Goal: Use online tool/utility: Utilize a website feature to perform a specific function

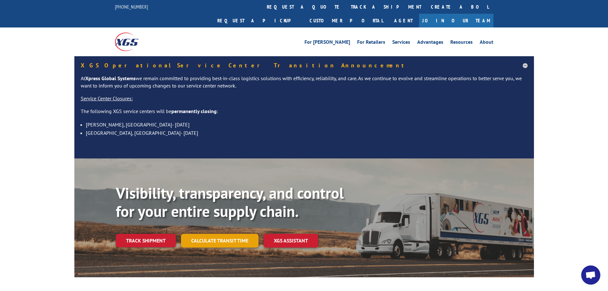
click at [216, 234] on link "Calculate transit time" at bounding box center [220, 241] width 78 height 14
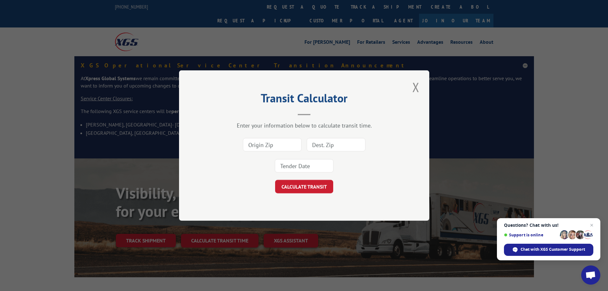
click at [271, 142] on input at bounding box center [272, 144] width 59 height 13
type input "30701"
click at [339, 144] on input at bounding box center [336, 144] width 59 height 13
type input "05482"
click at [326, 167] on input at bounding box center [304, 165] width 59 height 13
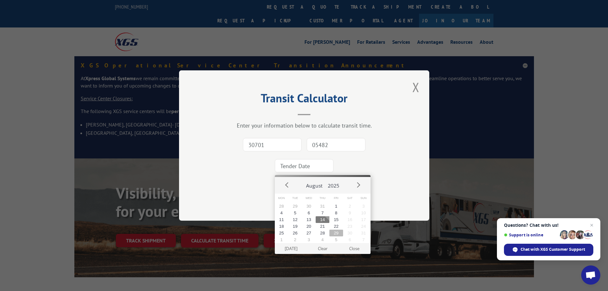
click at [338, 232] on button "29" at bounding box center [336, 233] width 14 height 7
type input "[DATE]"
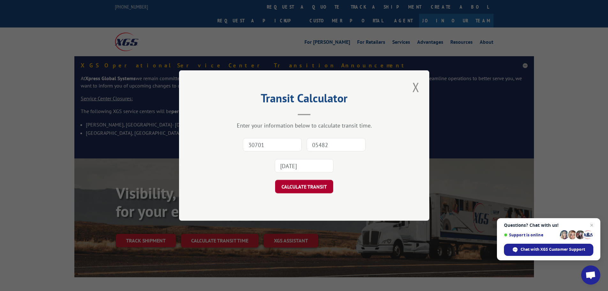
click at [308, 191] on button "CALCULATE TRANSIT" at bounding box center [304, 186] width 58 height 13
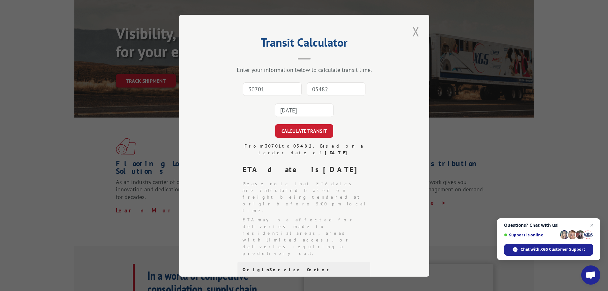
click at [412, 34] on button "Close modal" at bounding box center [416, 32] width 11 height 18
